Goal: Task Accomplishment & Management: Use online tool/utility

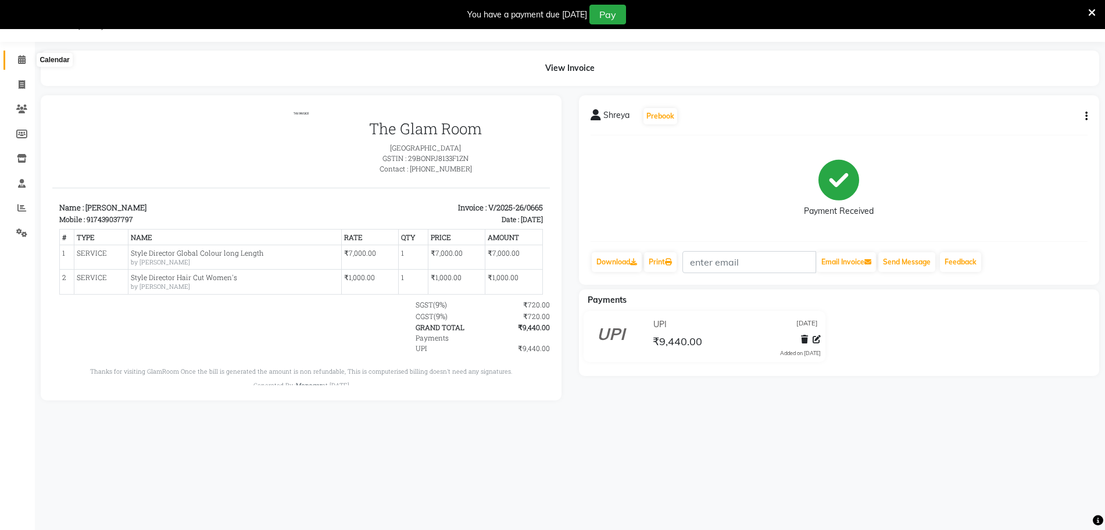
click at [22, 58] on icon at bounding box center [22, 59] width 8 height 9
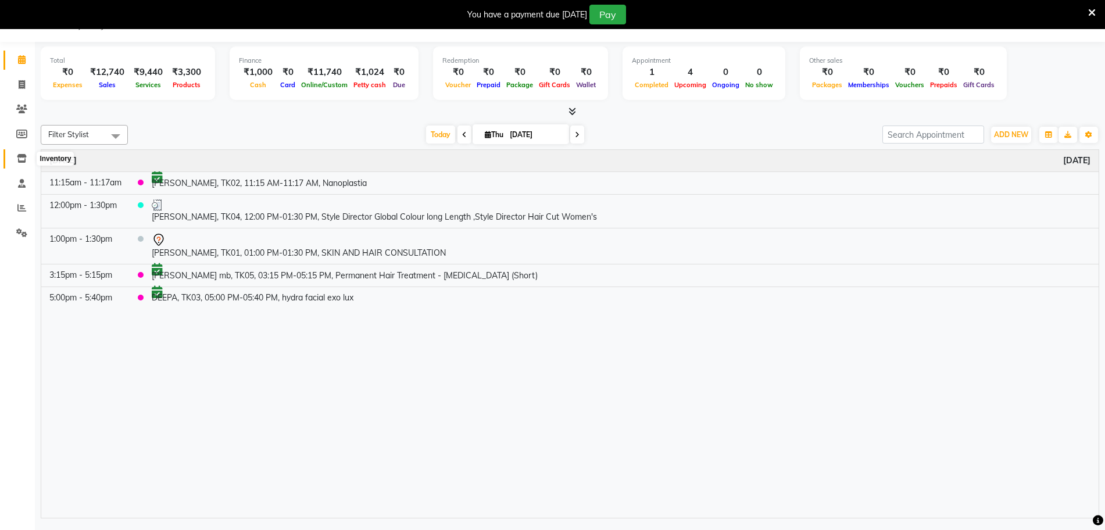
click at [24, 160] on icon at bounding box center [22, 158] width 10 height 9
click at [333, 298] on td "DEEPA, TK03, 05:00 PM-05:40 PM, hydra facial exo lux" at bounding box center [621, 298] width 955 height 22
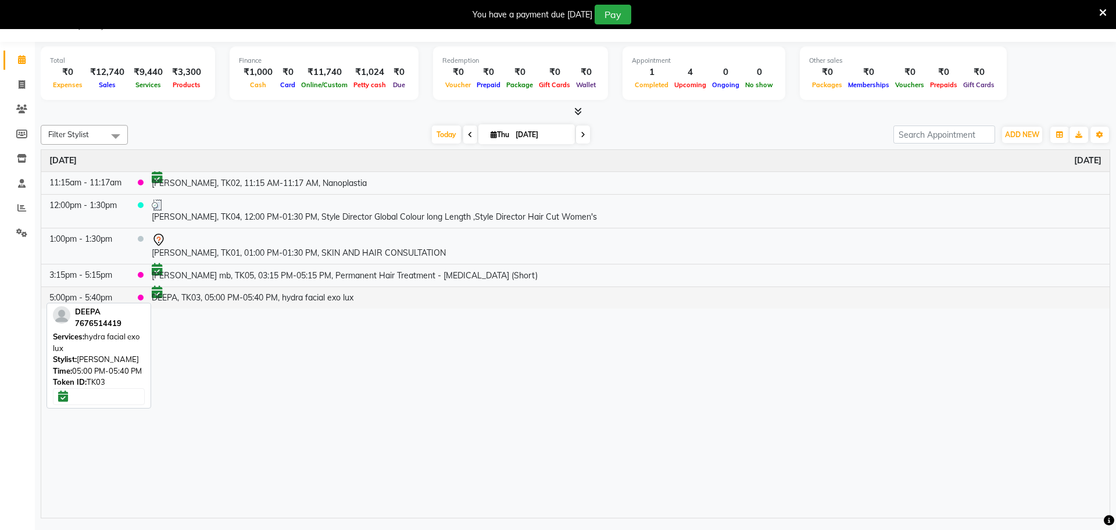
select select "6"
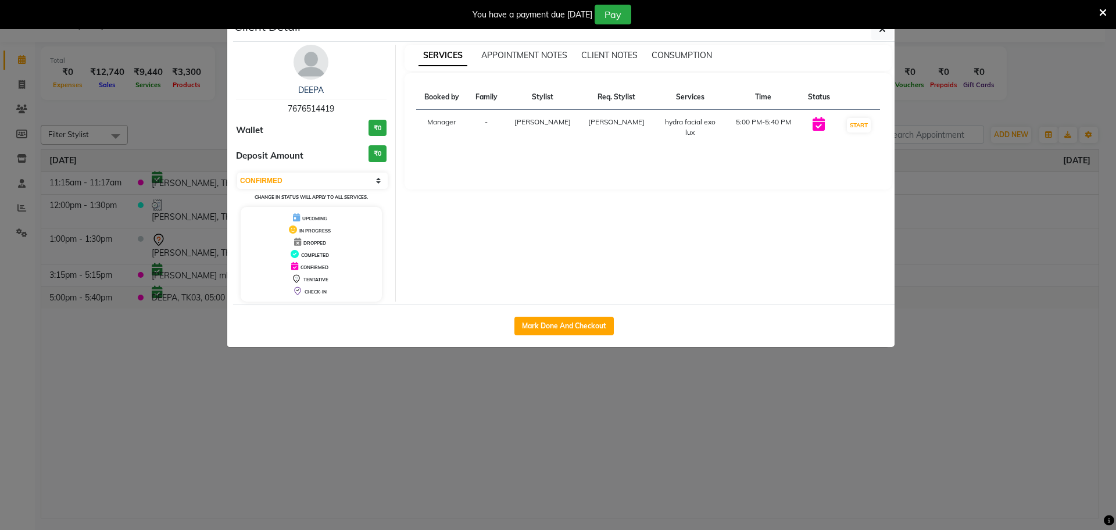
click at [872, 18] on button "button" at bounding box center [883, 29] width 22 height 22
